Goal: Information Seeking & Learning: Check status

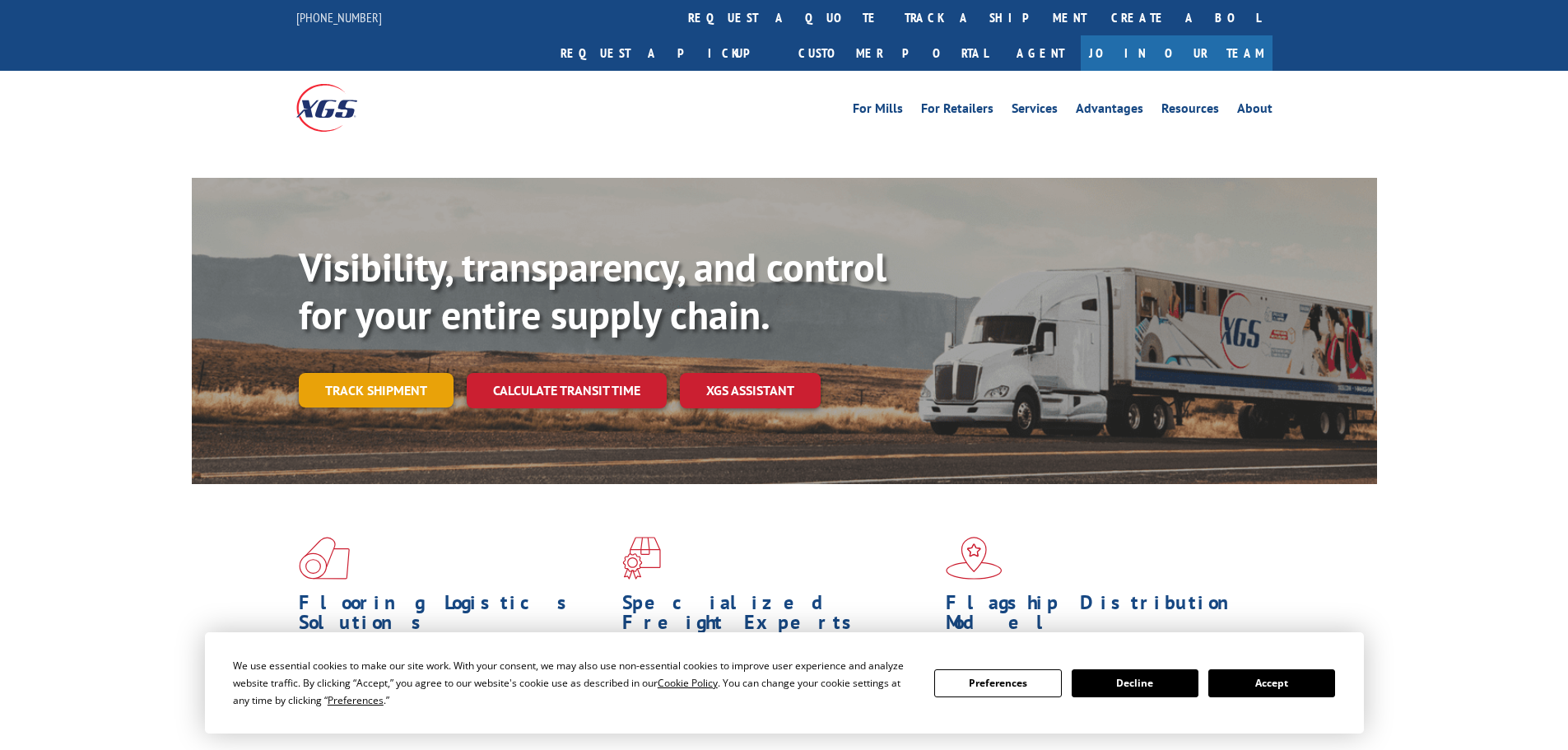
click at [351, 373] on link "Track shipment" at bounding box center [376, 391] width 154 height 35
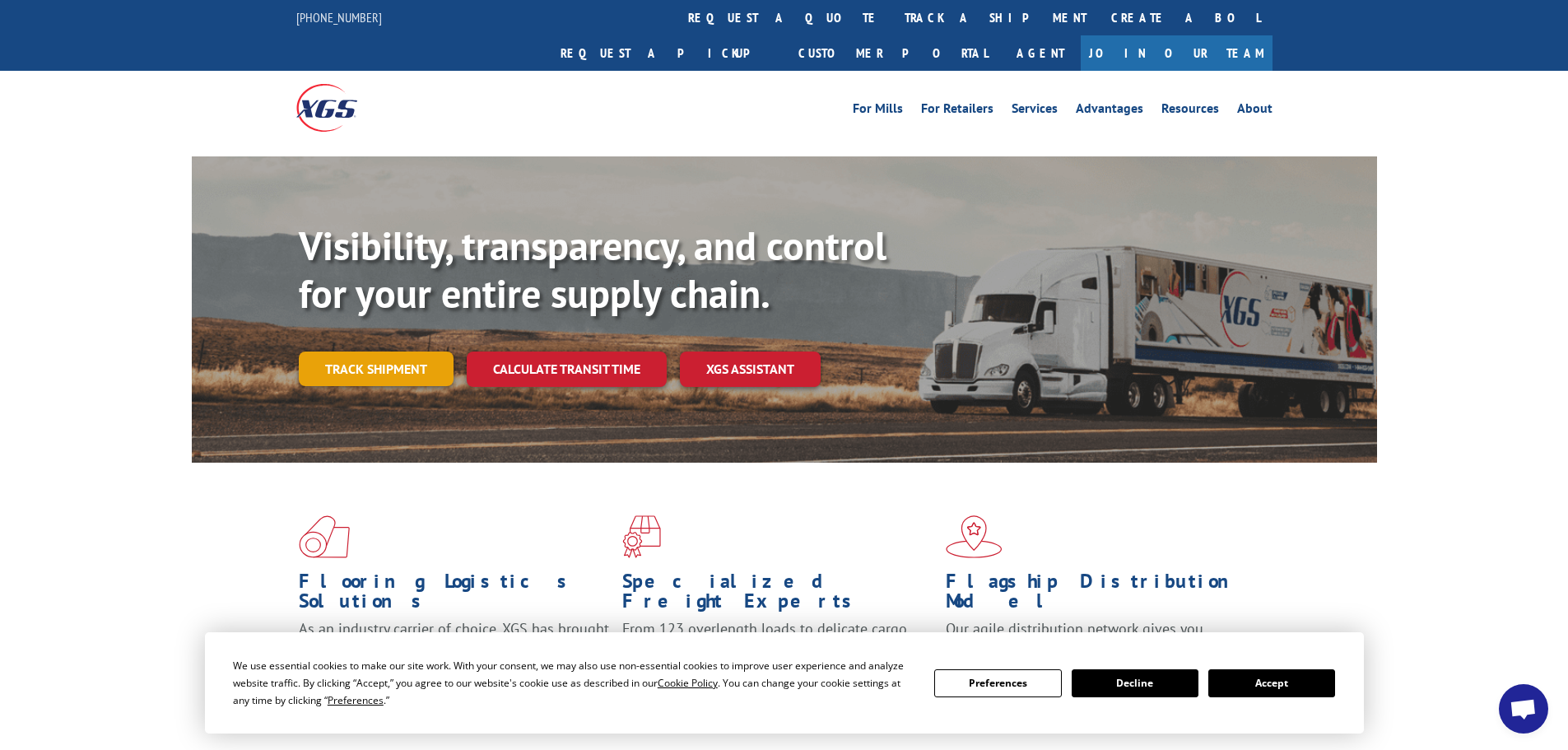
click at [388, 352] on link "Track shipment" at bounding box center [376, 369] width 154 height 35
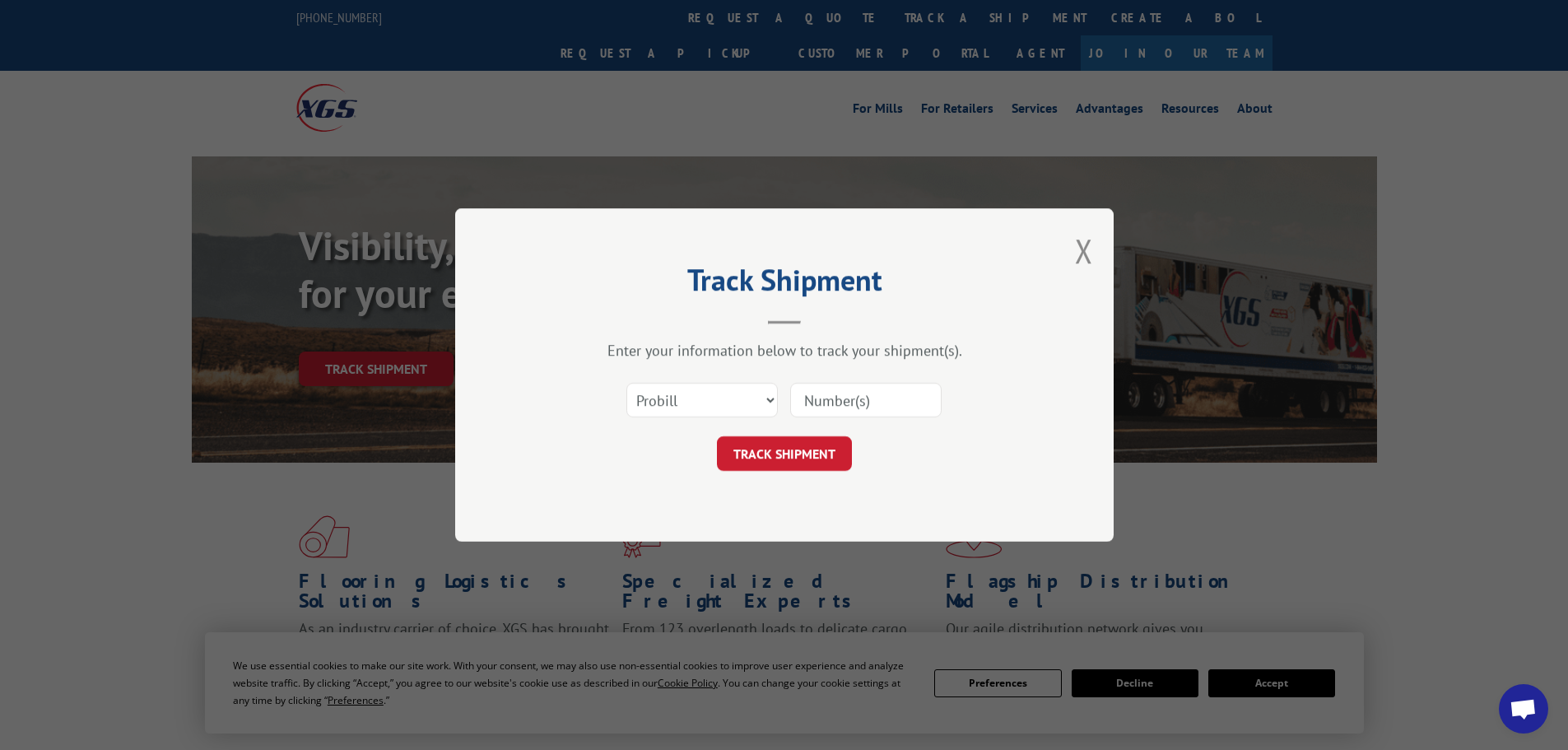
click at [831, 400] on input at bounding box center [866, 400] width 152 height 35
paste input "16754943"
type input "16754943"
click at [823, 454] on button "TRACK SHIPMENT" at bounding box center [784, 454] width 135 height 35
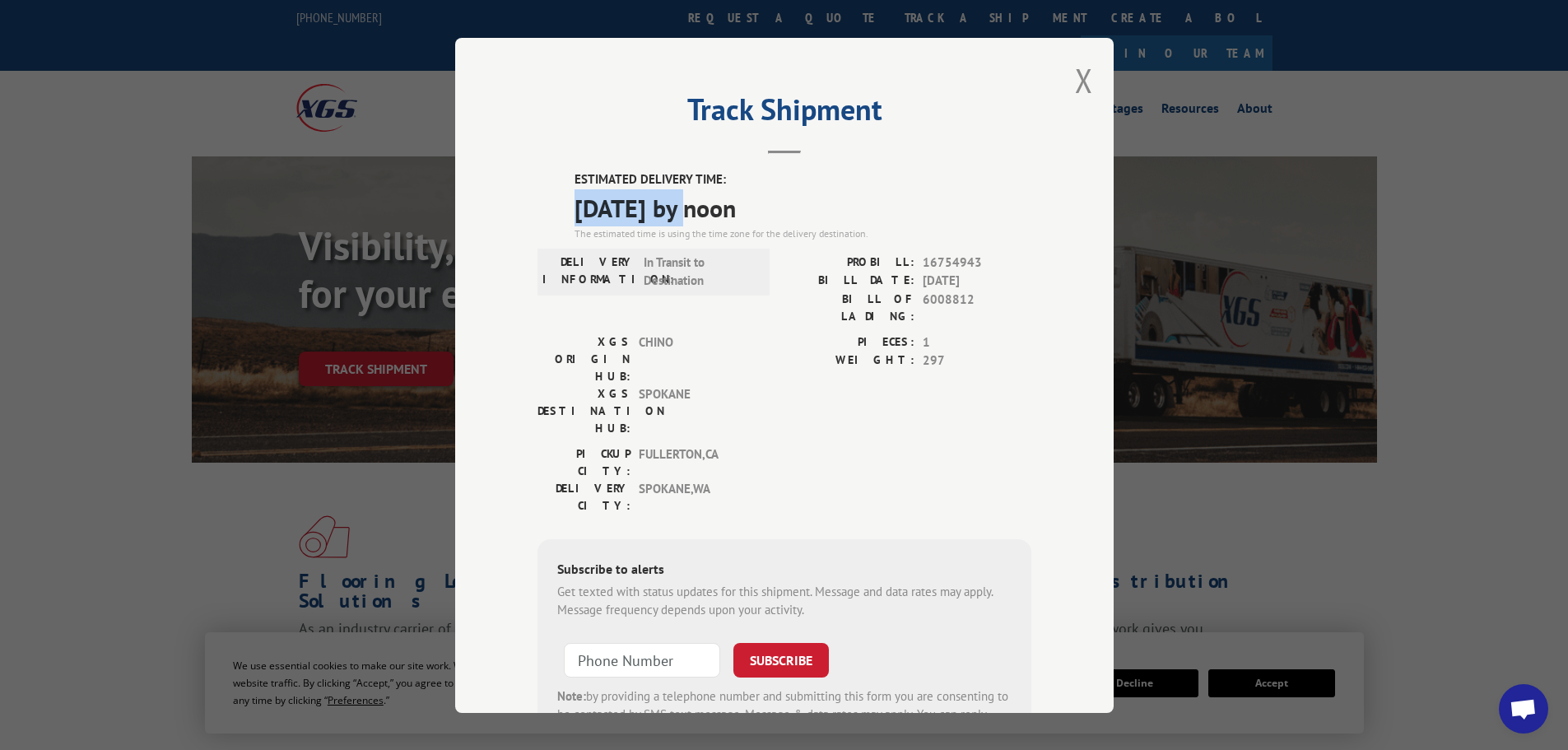
drag, startPoint x: 575, startPoint y: 208, endPoint x: 695, endPoint y: 211, distance: 120.0
click at [695, 211] on span "[DATE] by noon" at bounding box center [803, 207] width 457 height 37
click at [546, 214] on div "ESTIMATED DELIVERY TIME: [DATE] by noon The estimated time is using the time zo…" at bounding box center [784, 466] width 494 height 592
